Goal: Task Accomplishment & Management: Manage account settings

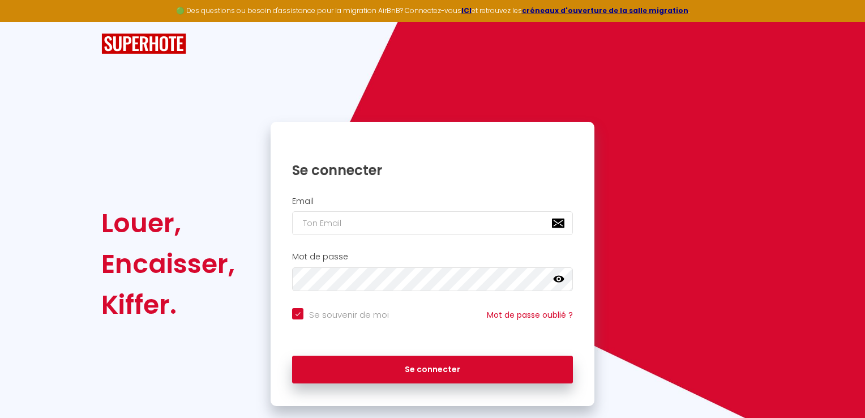
checkbox input "true"
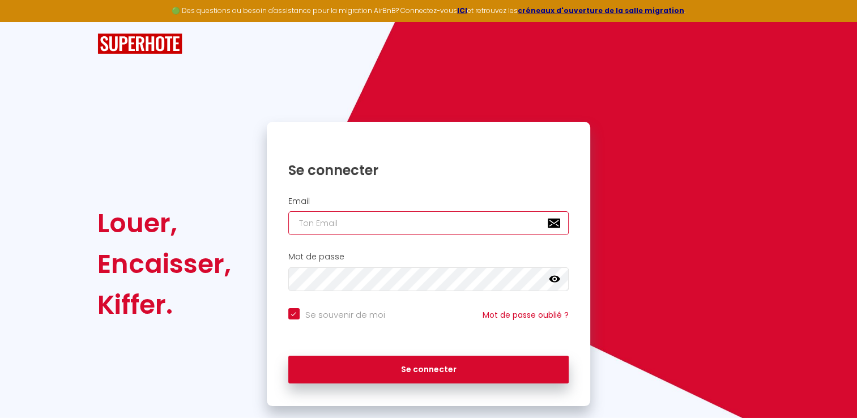
click at [301, 222] on input "email" at bounding box center [428, 223] width 281 height 24
type input "s"
checkbox input "true"
type input "sy"
checkbox input "true"
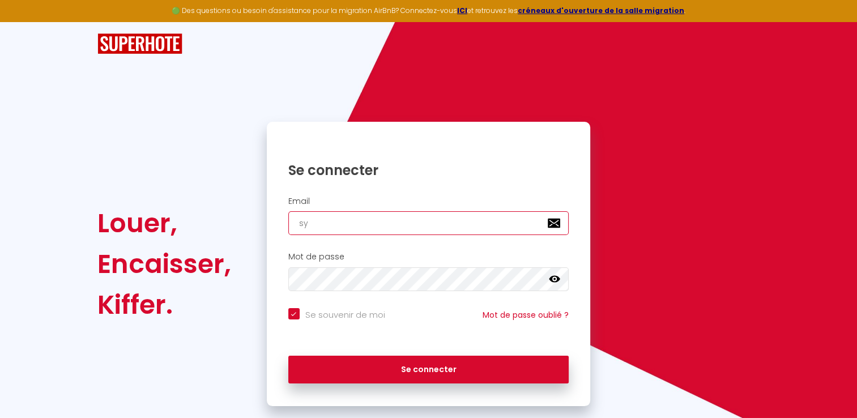
type input "syl"
checkbox input "true"
type input "sylv"
checkbox input "true"
type input "sylvi"
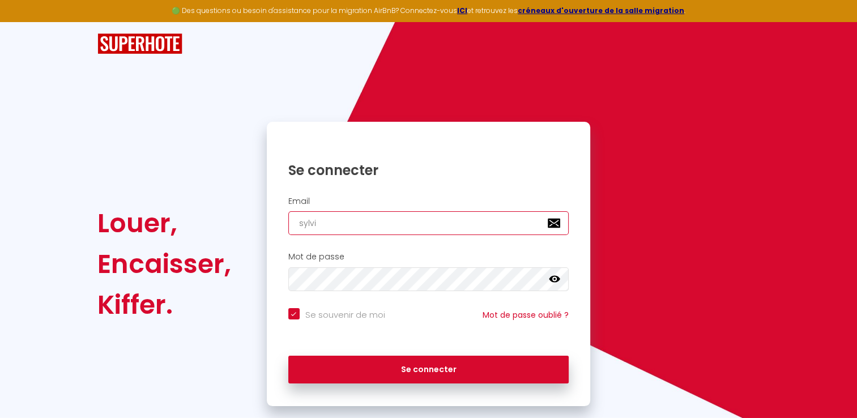
checkbox input "true"
type input "[PERSON_NAME]"
checkbox input "true"
type input "[PERSON_NAME]"
checkbox input "true"
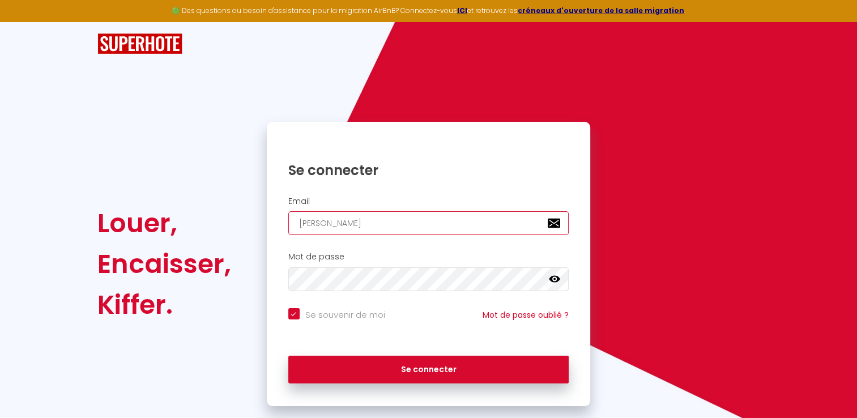
type input "[PERSON_NAME]"
checkbox input "true"
type input "[PERSON_NAME]"
checkbox input "true"
type input "[PERSON_NAME]"
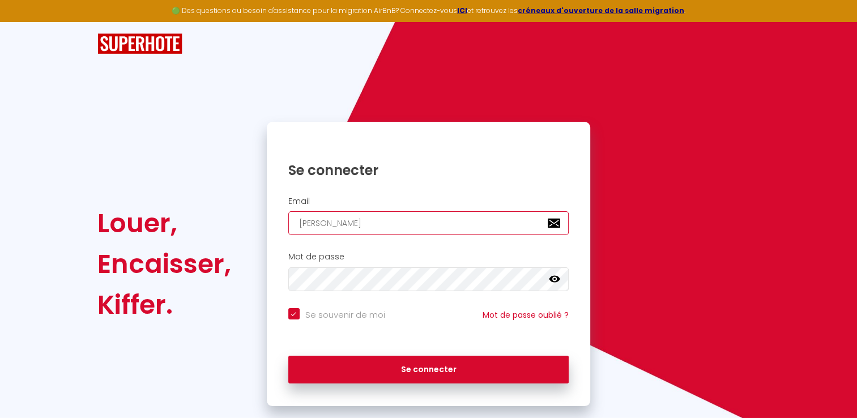
checkbox input "true"
type input "[PERSON_NAME]"
checkbox input "true"
type input "[PERSON_NAME]"
checkbox input "true"
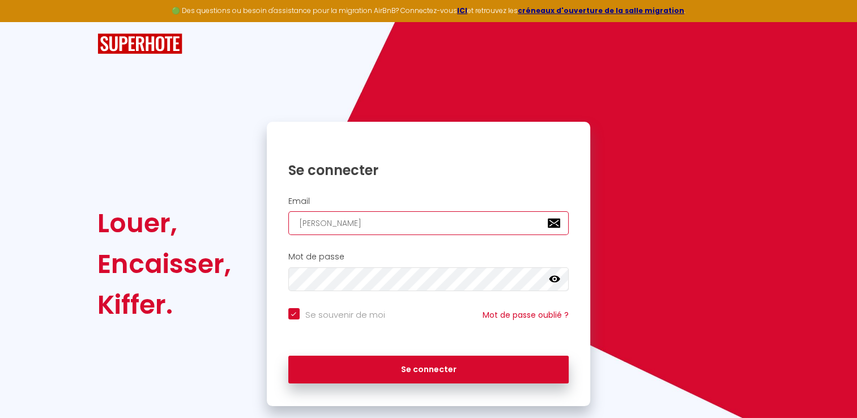
type input "[PERSON_NAME]@"
checkbox input "true"
type input "[PERSON_NAME]"
checkbox input "true"
type input "[PERSON_NAME]"
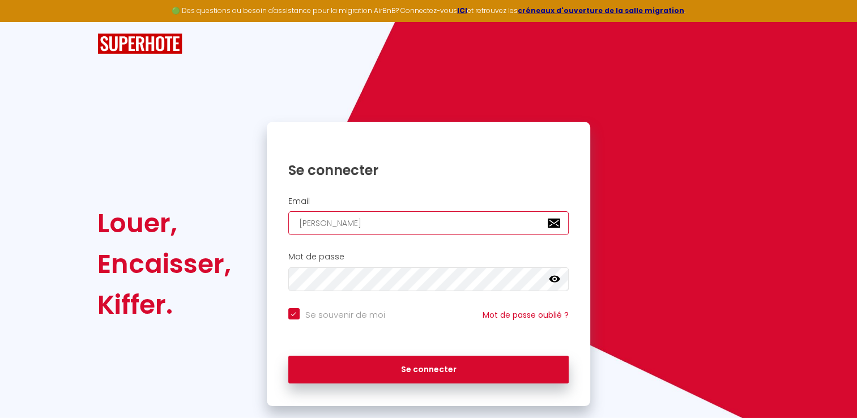
checkbox input "true"
type input "[PERSON_NAME]"
checkbox input "true"
type input "[PERSON_NAME]"
checkbox input "true"
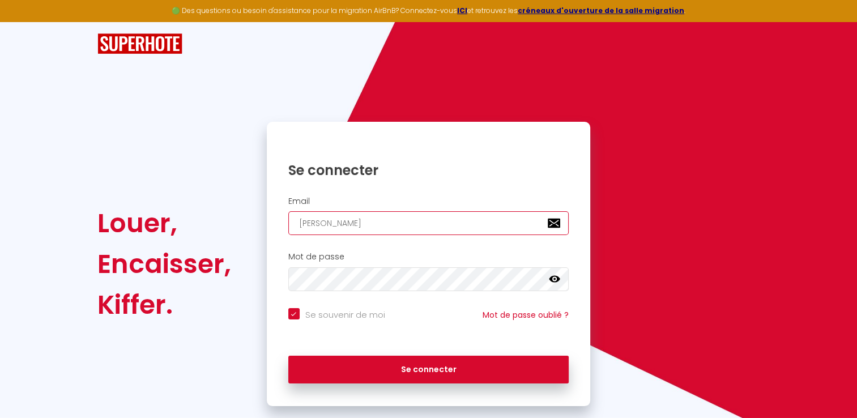
type input "[PERSON_NAME]"
checkbox input "true"
type input "[EMAIL_ADDRESS]"
checkbox input "true"
type input "[EMAIL_ADDRESS]."
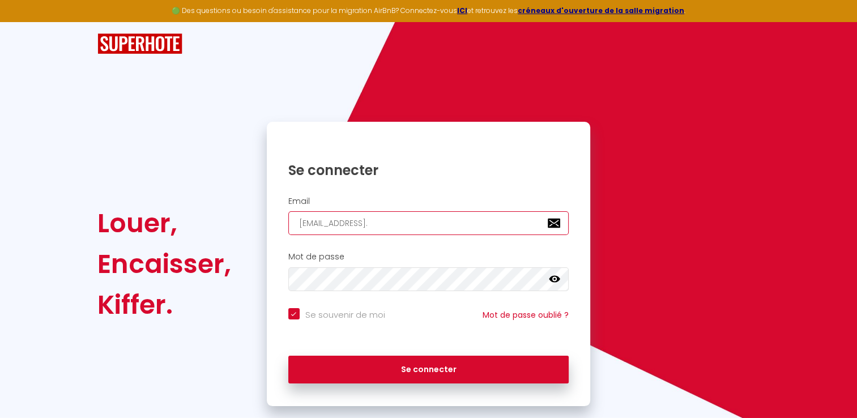
checkbox input "true"
type input "[PERSON_NAME]"
checkbox input "true"
type input "[PERSON_NAME][EMAIL_ADDRESS][DOMAIN_NAME]"
checkbox input "true"
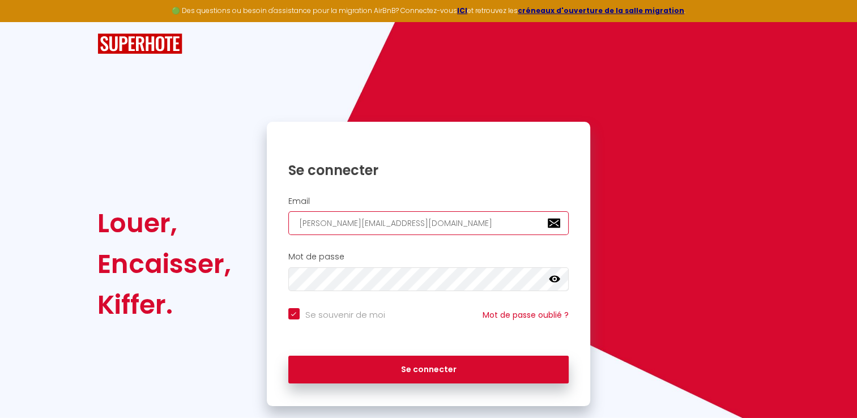
type input "[PERSON_NAME][EMAIL_ADDRESS][DOMAIN_NAME]"
click at [551, 279] on icon at bounding box center [554, 279] width 11 height 7
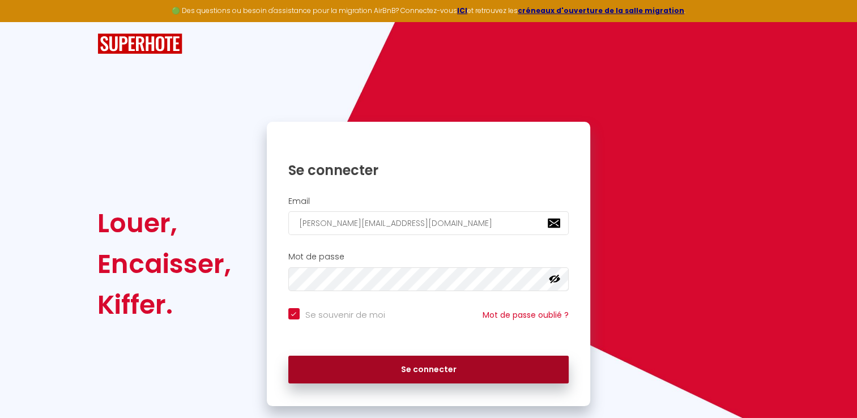
click at [419, 372] on button "Se connecter" at bounding box center [428, 370] width 281 height 28
checkbox input "true"
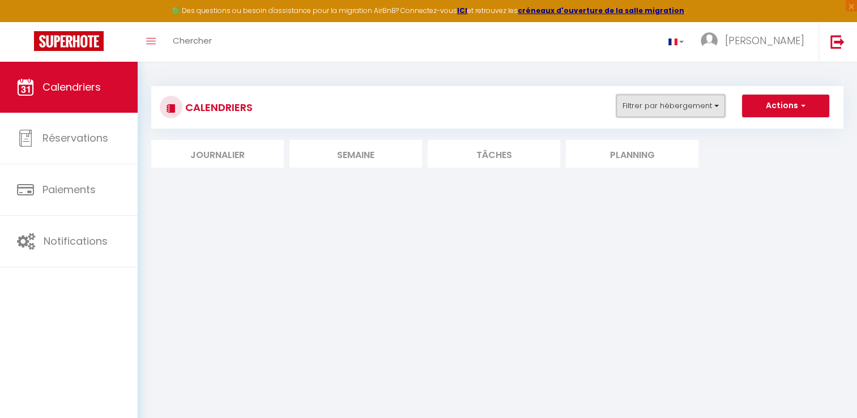
click at [717, 104] on button "Filtrer par hébergement" at bounding box center [670, 106] width 109 height 23
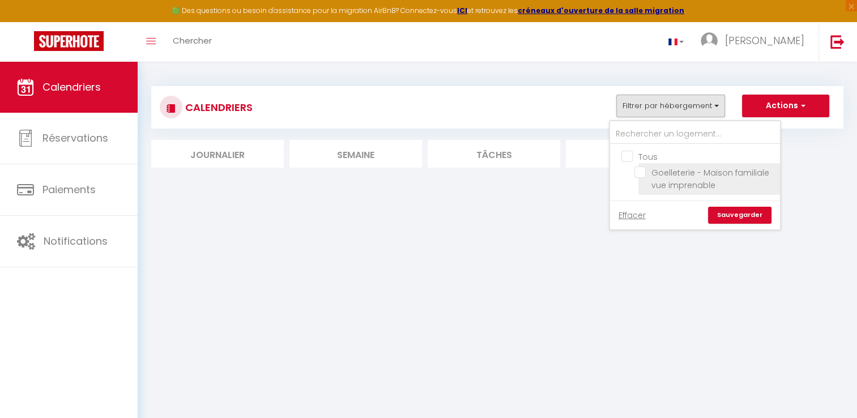
click at [642, 173] on input "Goelleterie - Maison familiale vue imprenable" at bounding box center [705, 171] width 142 height 11
checkbox input "true"
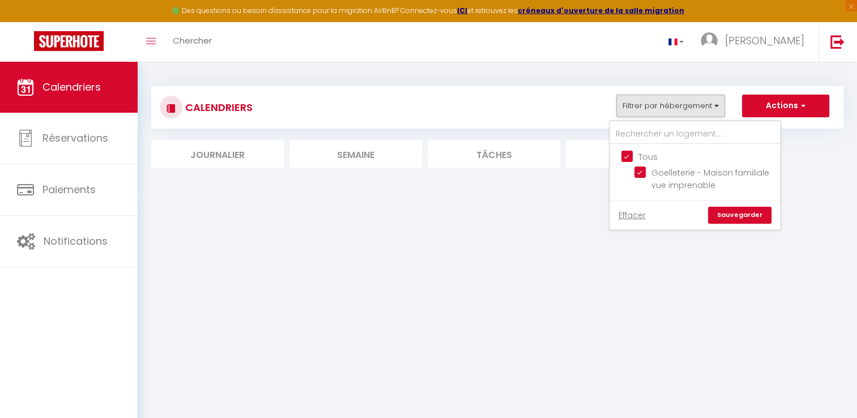
click at [583, 233] on body "🟢 Des questions ou besoin d'assistance pour la migration AirBnB? Connectez-vous…" at bounding box center [428, 271] width 857 height 418
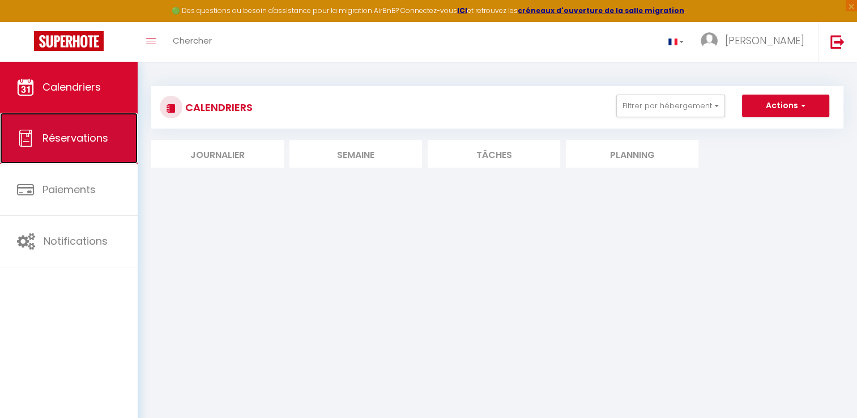
click at [71, 149] on link "Réservations" at bounding box center [69, 138] width 138 height 51
select select "not_cancelled"
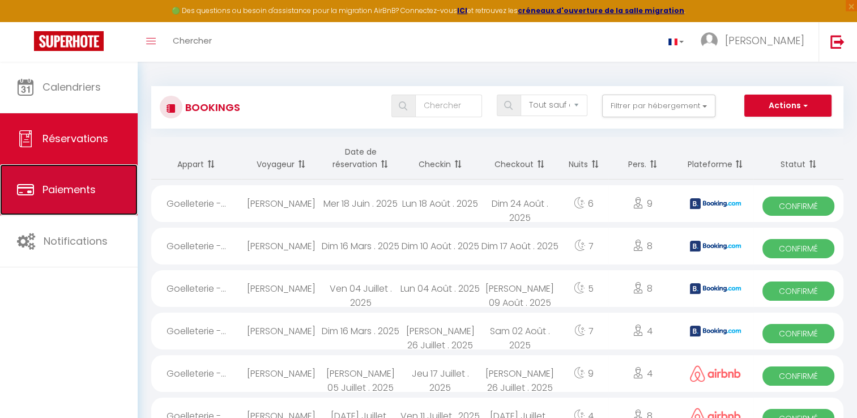
click at [88, 196] on span "Paiements" at bounding box center [68, 189] width 53 height 14
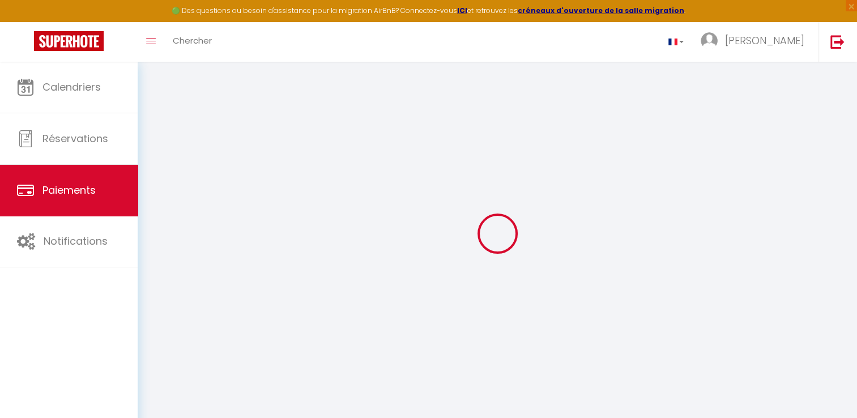
select select "2"
select select "0"
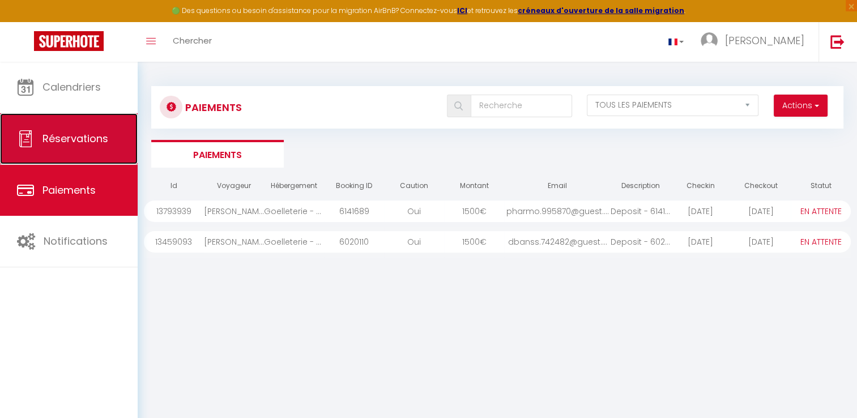
click at [71, 144] on span "Réservations" at bounding box center [75, 138] width 66 height 14
select select "not_cancelled"
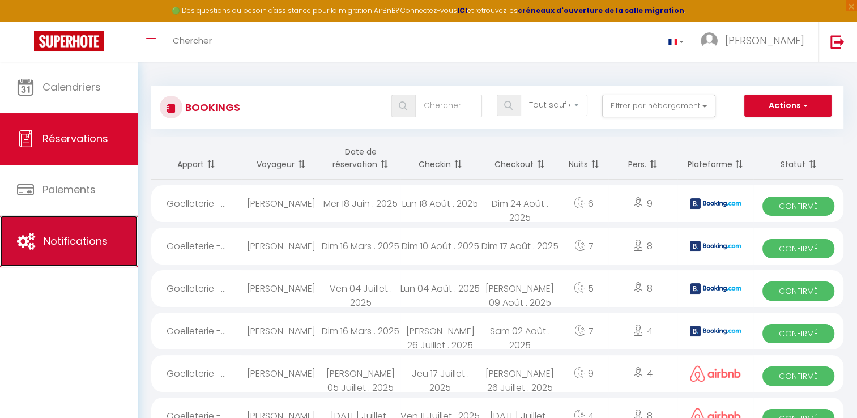
click at [72, 241] on span "Notifications" at bounding box center [76, 241] width 64 height 14
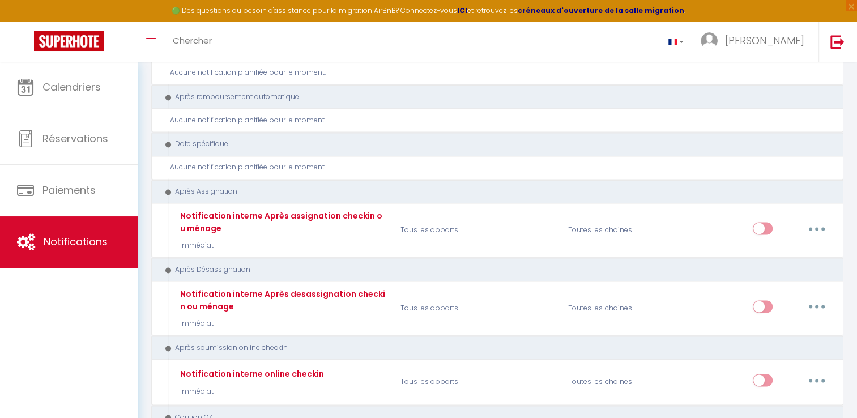
scroll to position [1755, 0]
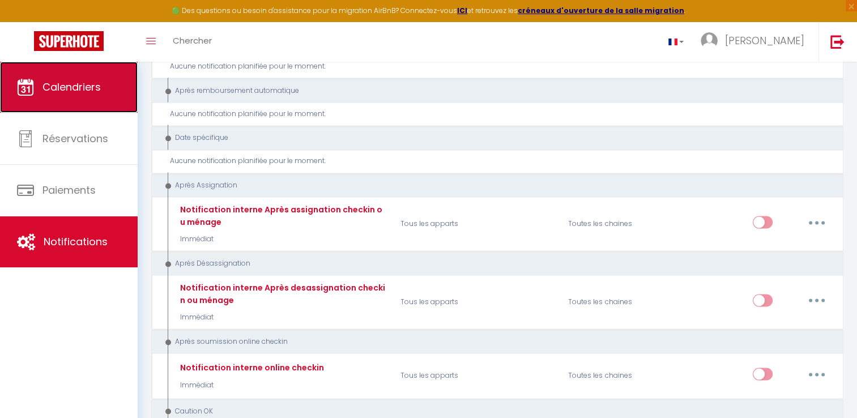
click at [58, 87] on span "Calendriers" at bounding box center [71, 87] width 58 height 14
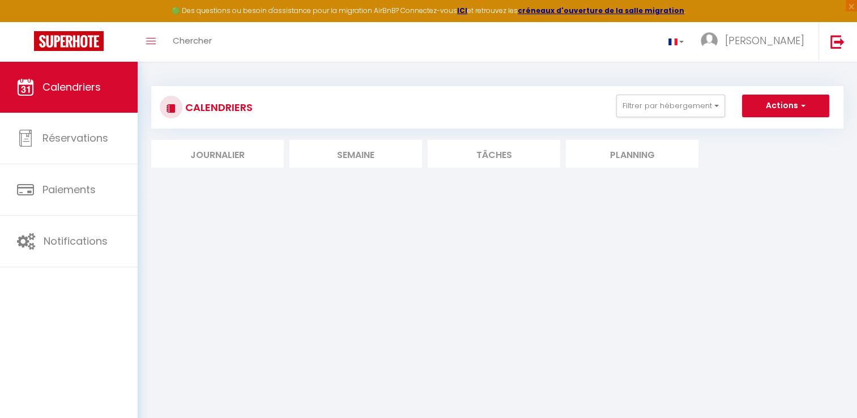
click at [652, 160] on li "Planning" at bounding box center [632, 154] width 132 height 28
